Goal: Task Accomplishment & Management: Manage account settings

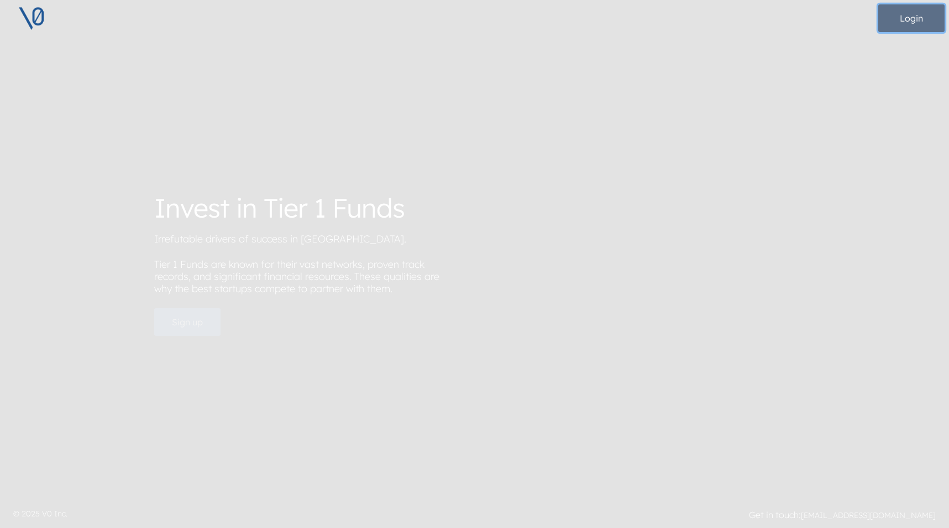
click at [938, 18] on button "Login" at bounding box center [911, 18] width 66 height 28
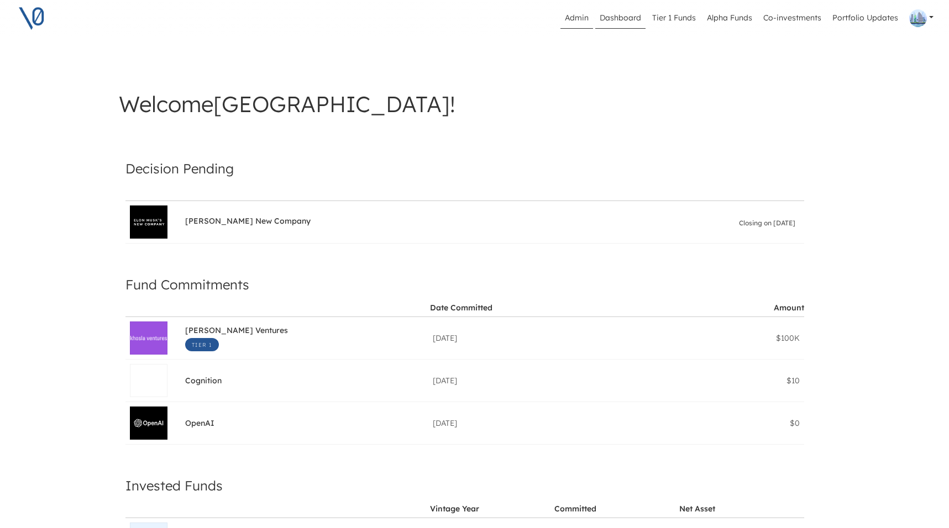
click at [582, 25] on link "Admin" at bounding box center [576, 18] width 33 height 21
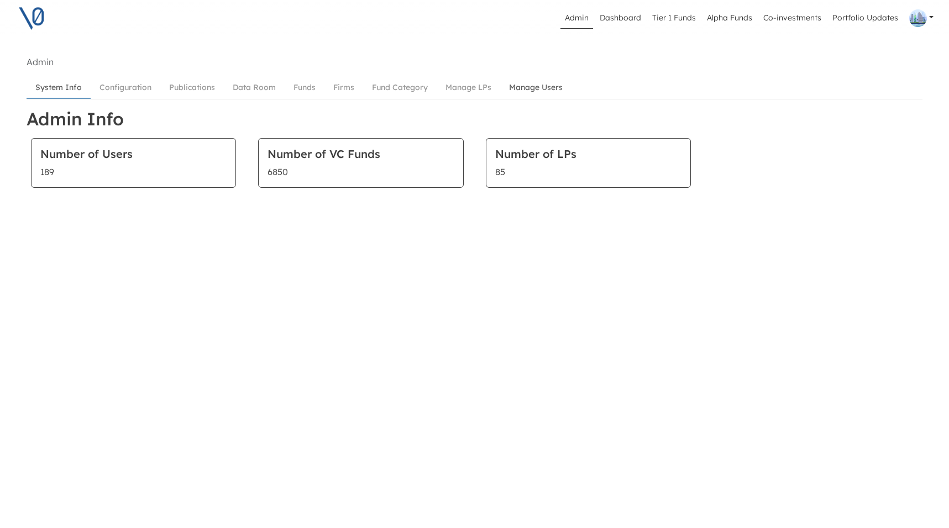
click at [534, 89] on link "Manage Users" at bounding box center [535, 87] width 71 height 20
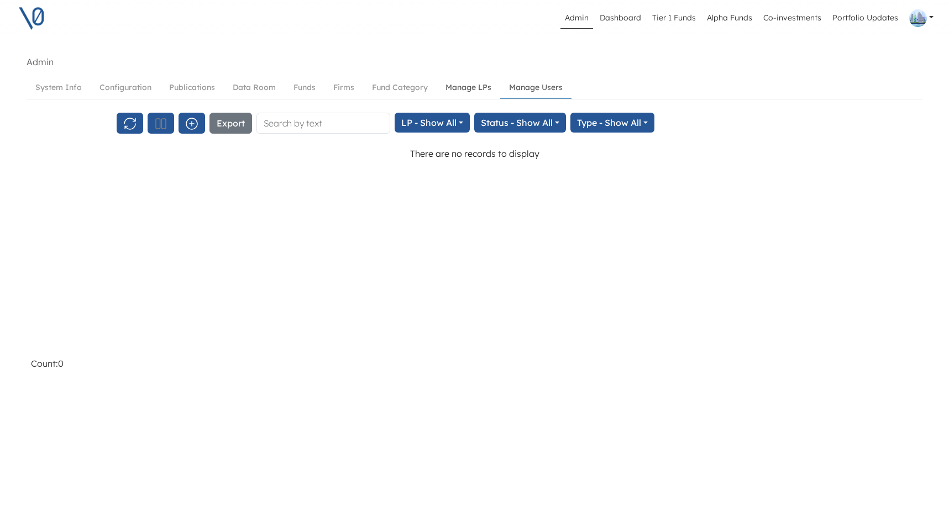
click at [487, 87] on link "Manage LPs" at bounding box center [469, 87] width 64 height 20
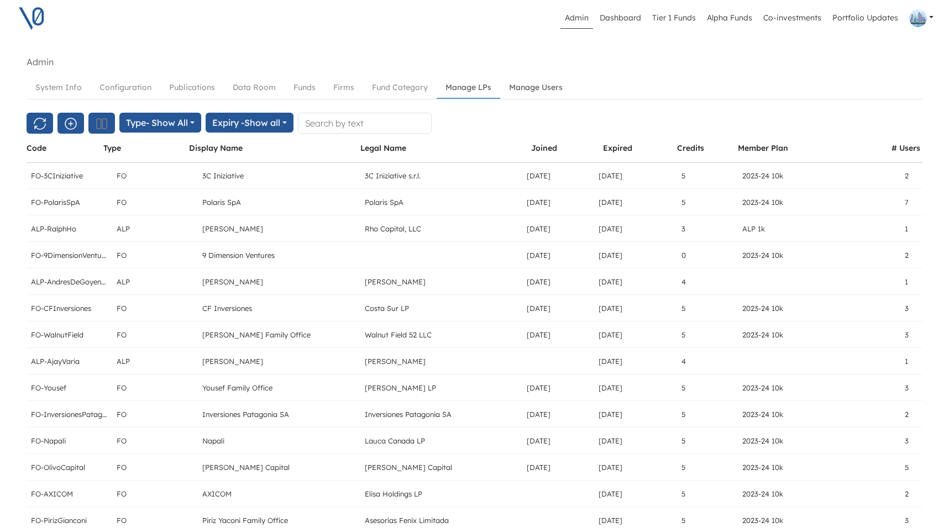
click at [549, 89] on link "Manage Users" at bounding box center [535, 87] width 71 height 20
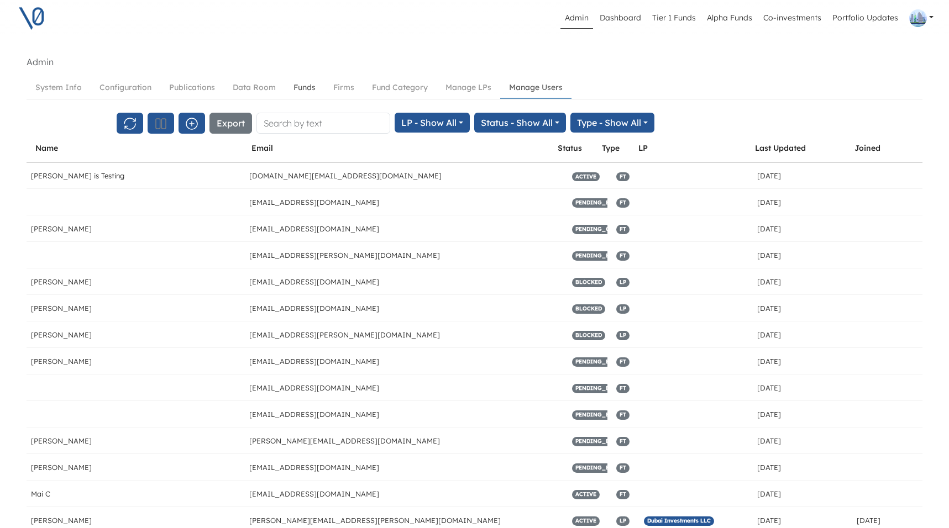
click at [315, 87] on link "Funds" at bounding box center [305, 87] width 40 height 20
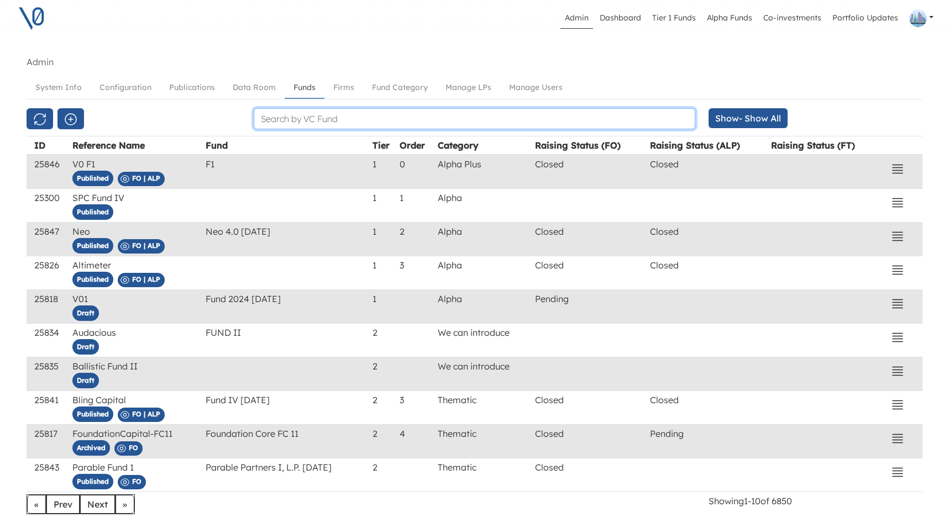
click at [307, 120] on input "text" at bounding box center [475, 118] width 442 height 21
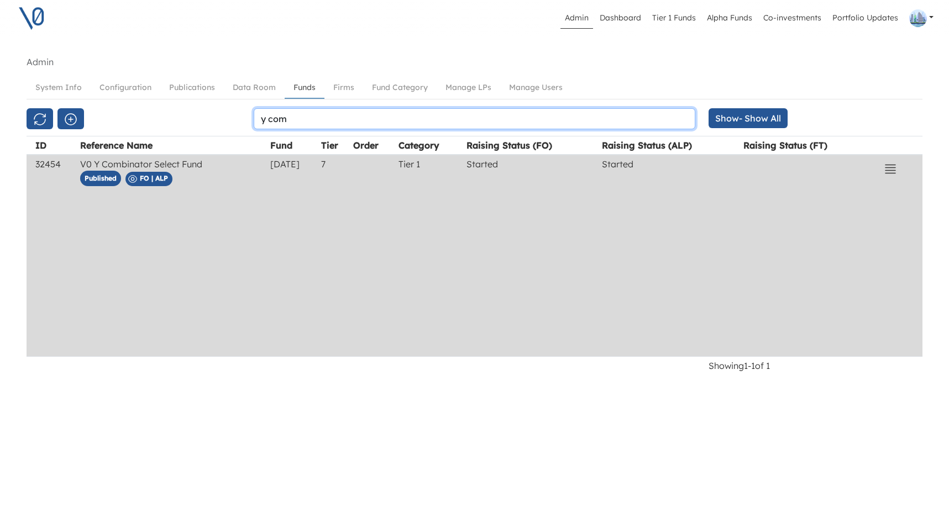
type input "y com"
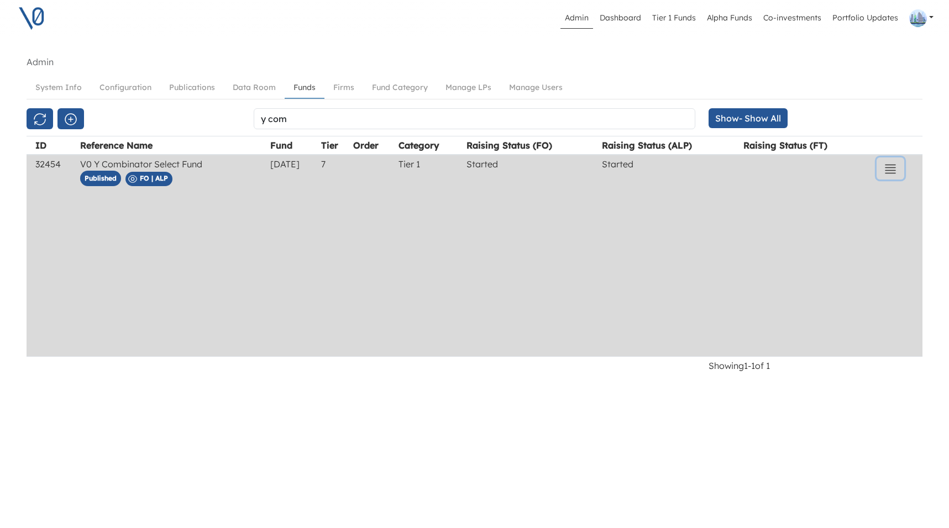
click at [897, 169] on icon "button" at bounding box center [890, 168] width 13 height 13
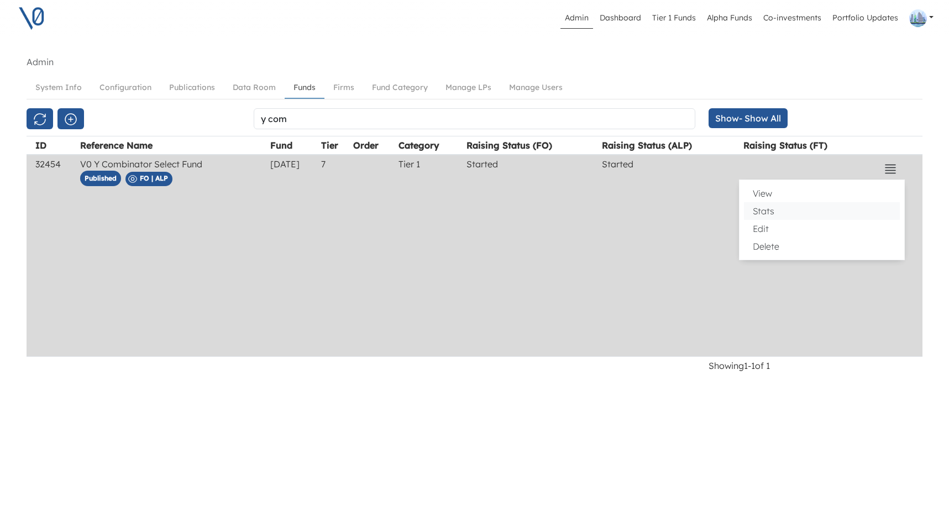
click at [812, 212] on button "Stats" at bounding box center [822, 211] width 156 height 18
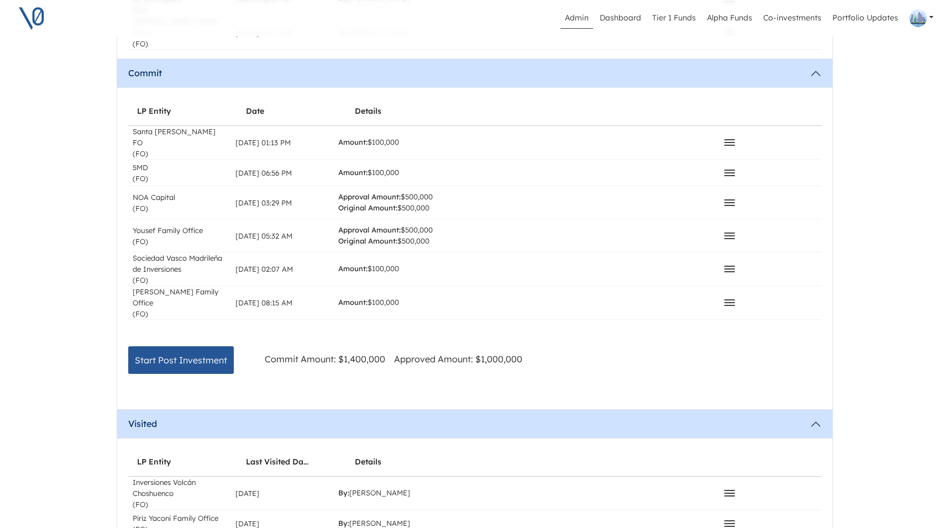
scroll to position [987, 0]
